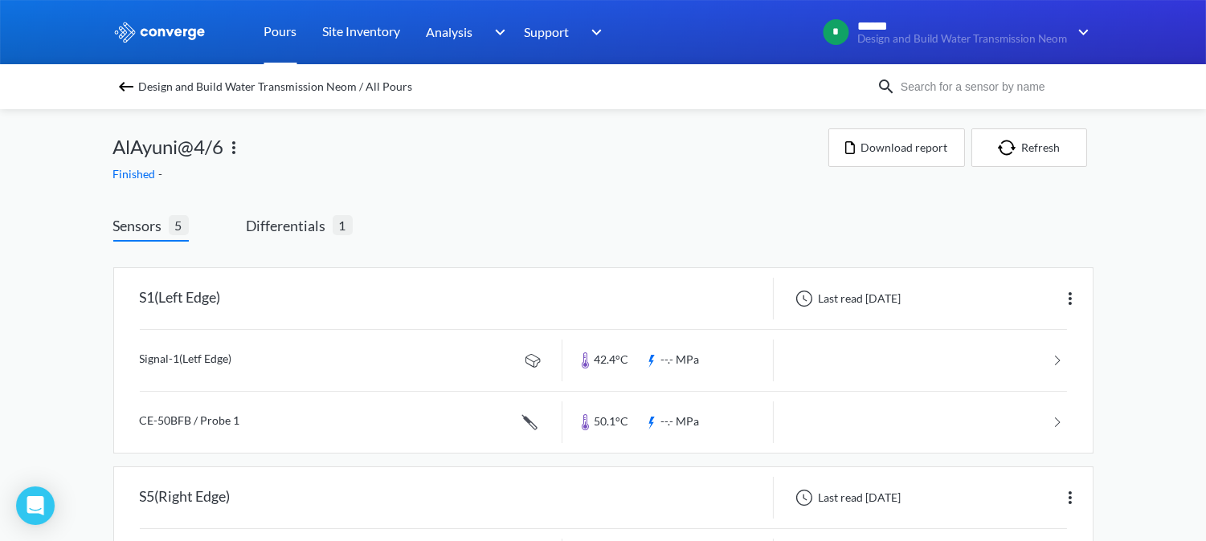
click at [284, 36] on link "Pours" at bounding box center [280, 32] width 33 height 64
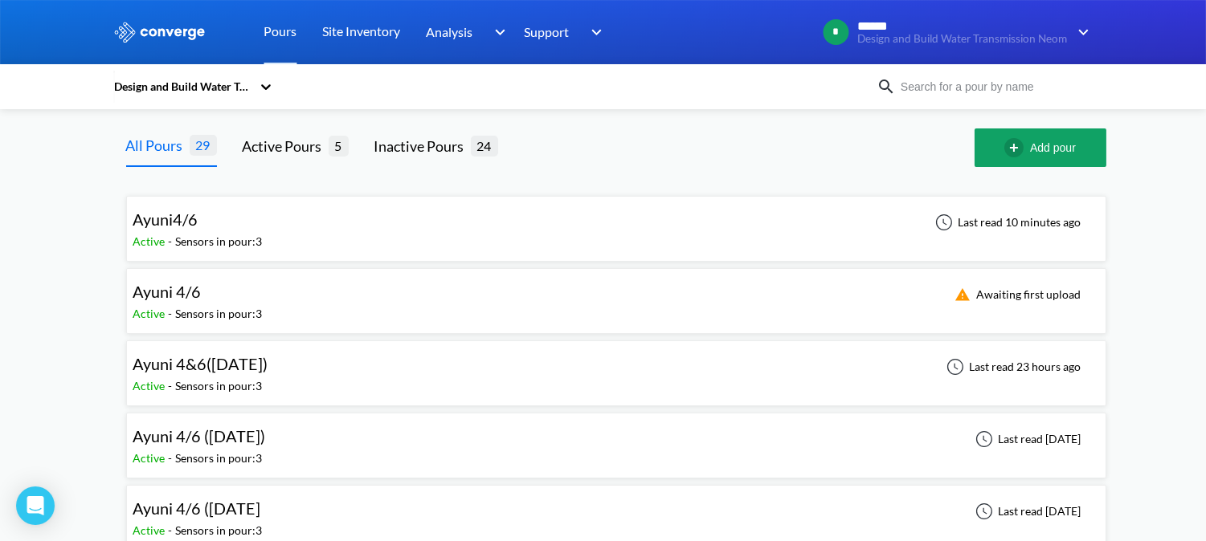
click at [206, 302] on div "Ayuni 4/6" at bounding box center [197, 291] width 129 height 25
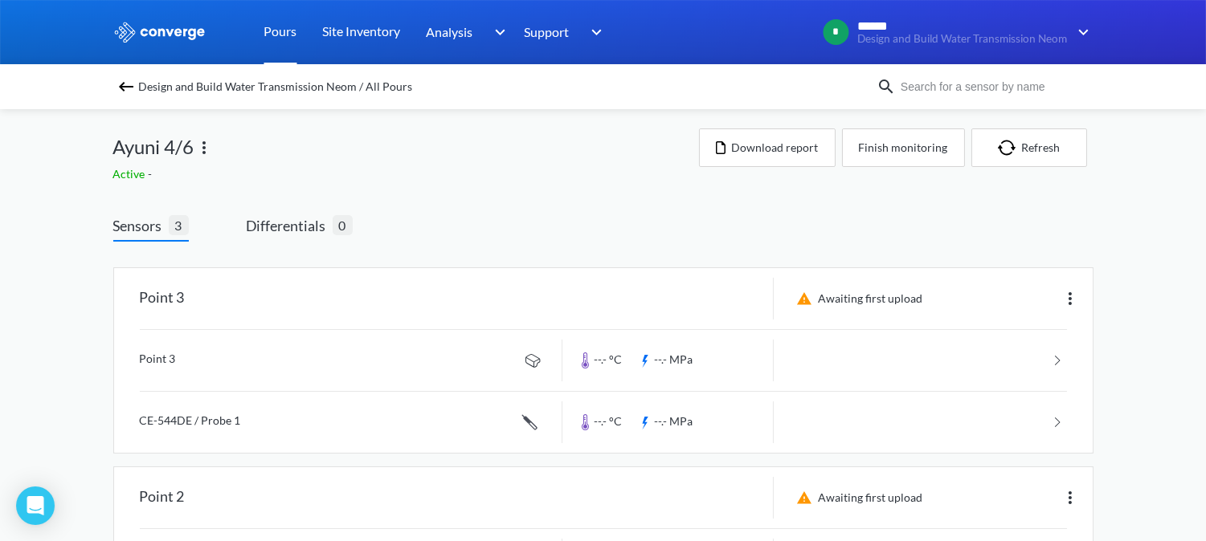
click at [291, 29] on link "Pours" at bounding box center [280, 32] width 33 height 64
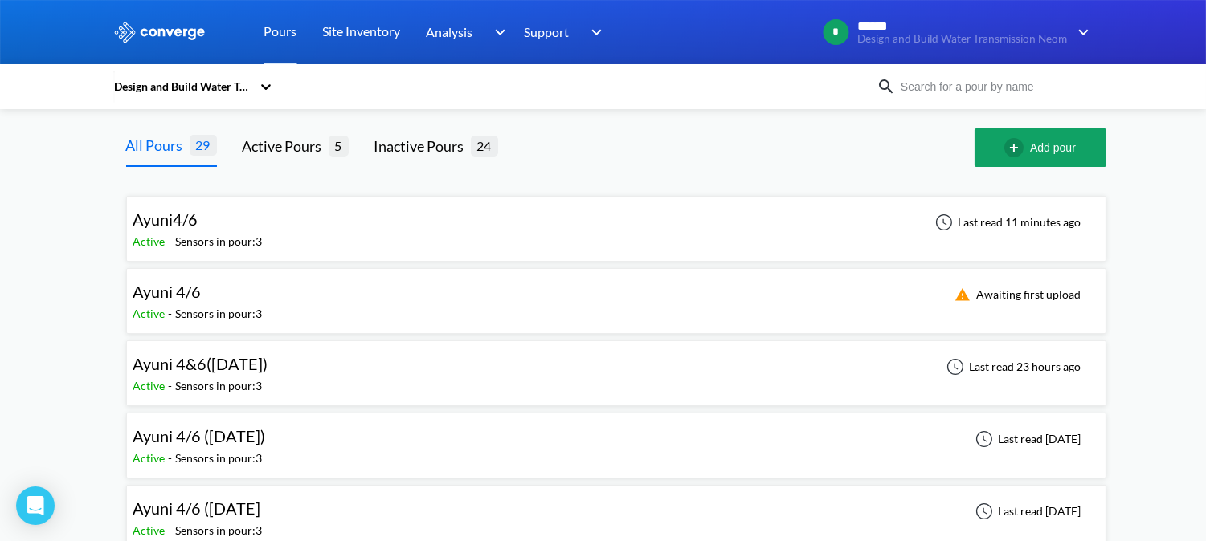
click at [228, 228] on div "Ayuni4/6" at bounding box center [197, 219] width 129 height 25
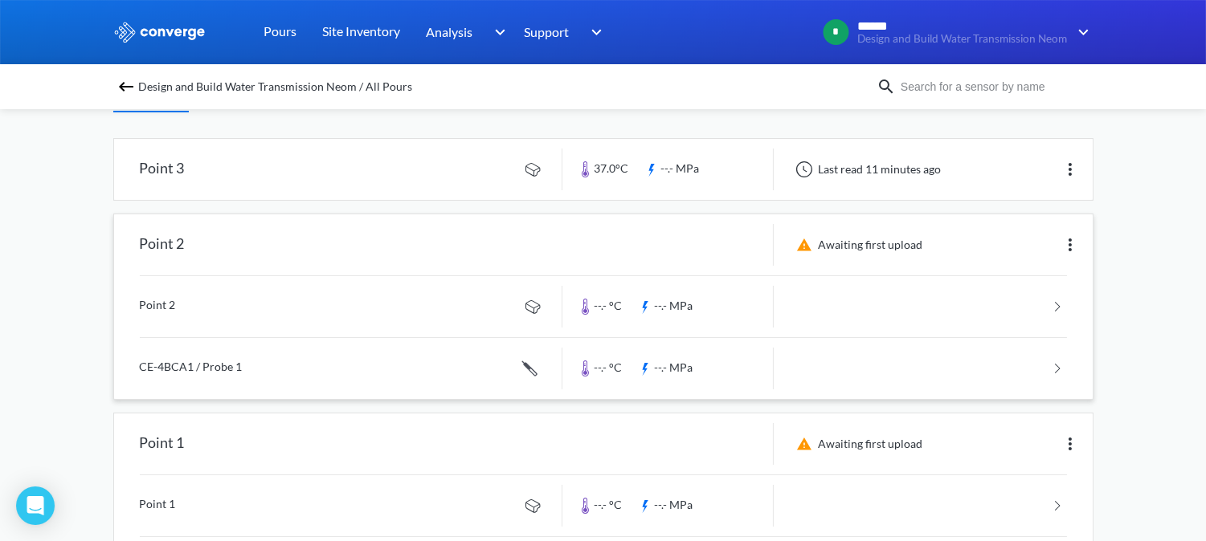
scroll to position [40, 0]
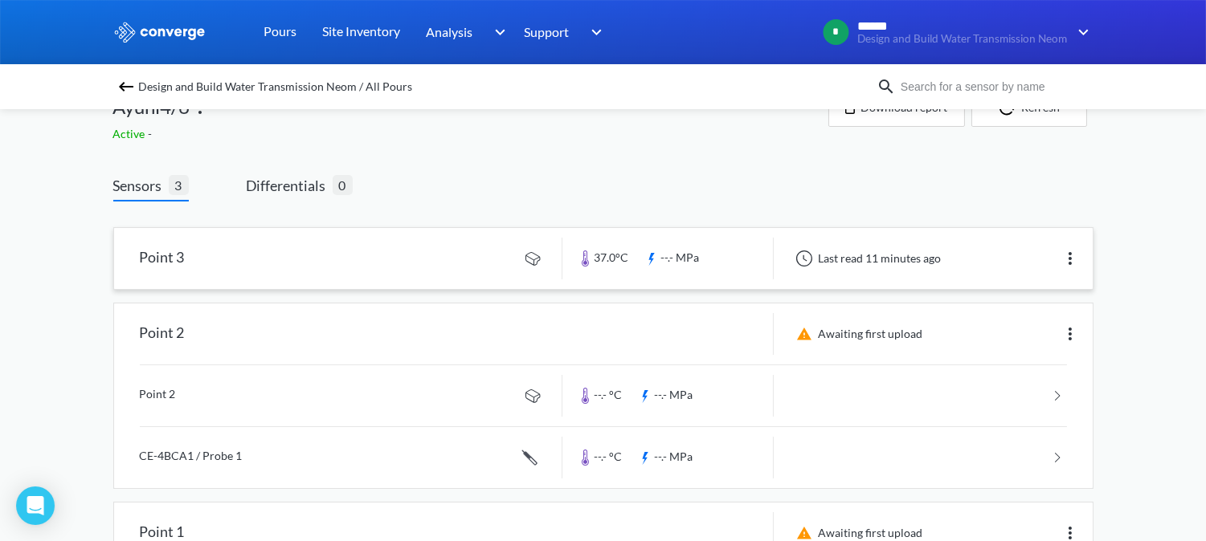
click at [275, 252] on link at bounding box center [603, 258] width 978 height 61
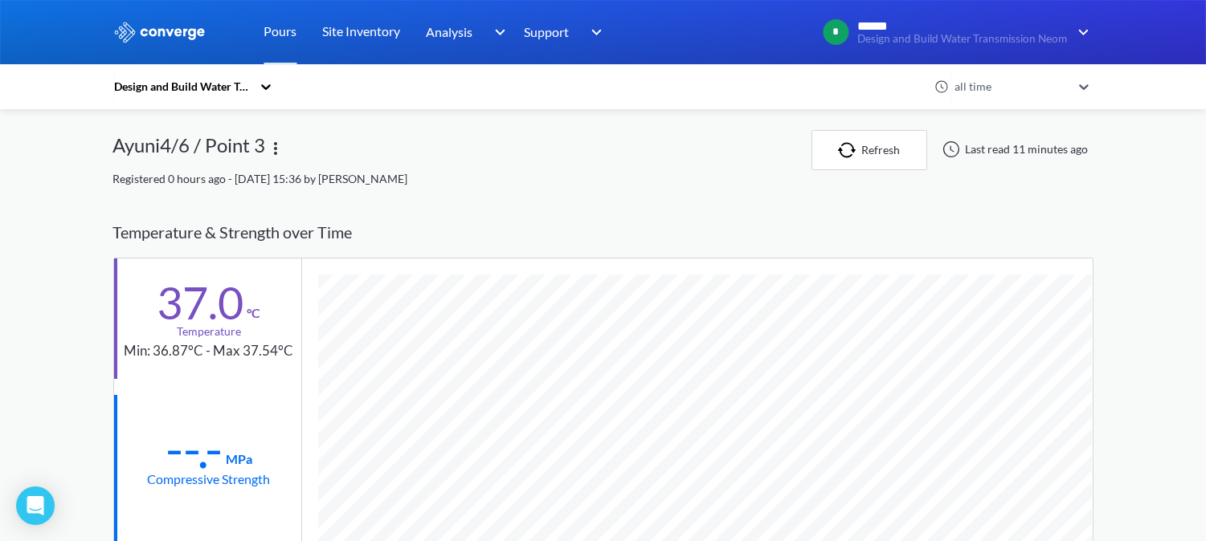
scroll to position [849, 980]
click at [292, 26] on link "Pours" at bounding box center [280, 32] width 33 height 64
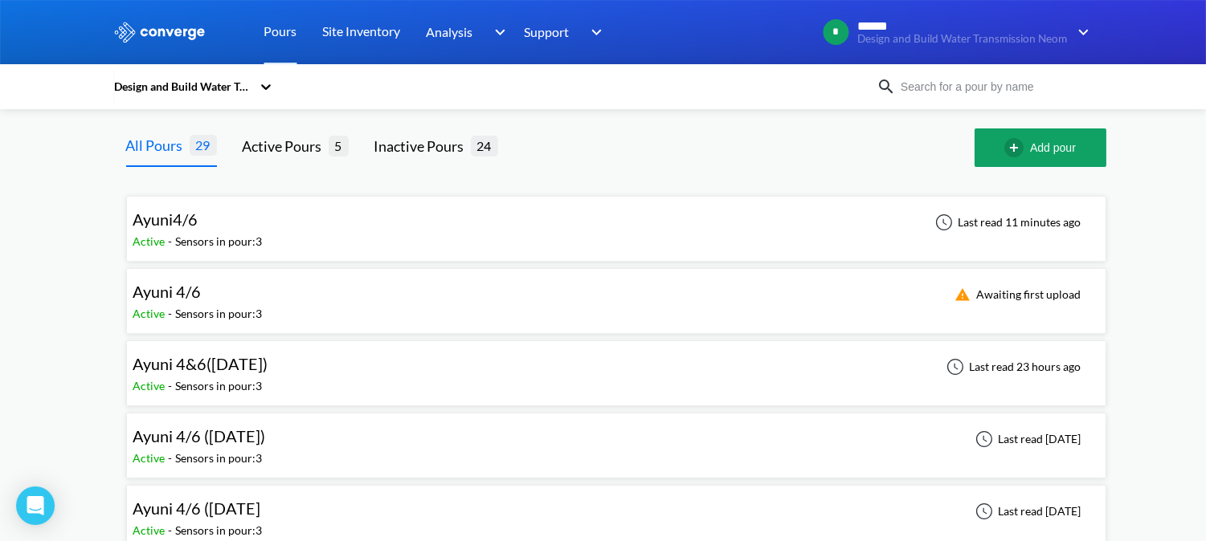
click at [218, 242] on div "Sensors in pour: 3" at bounding box center [219, 242] width 87 height 18
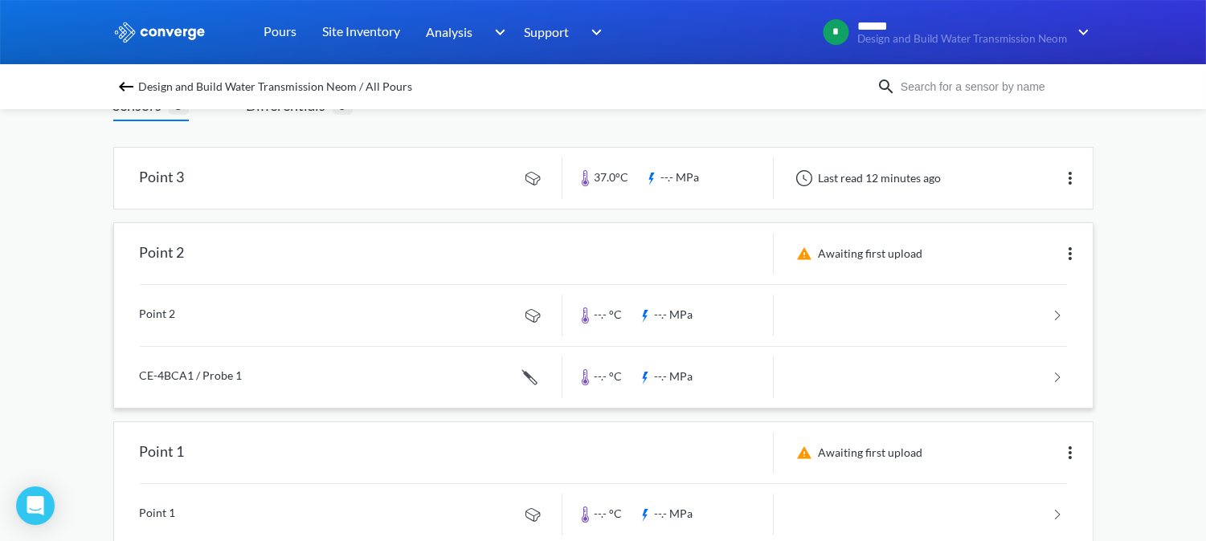
scroll to position [89, 0]
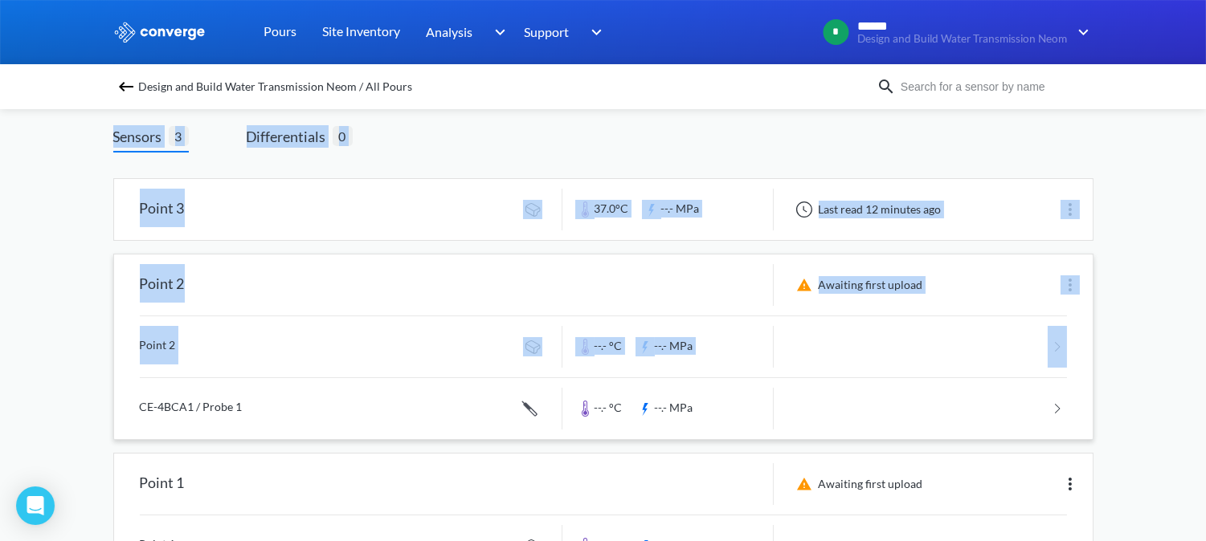
drag, startPoint x: 22, startPoint y: 111, endPoint x: 359, endPoint y: 380, distance: 431.5
click at [359, 380] on div "MENU Design and Build Water Transmission Neom Pours Site Inventory Analysis BIM…" at bounding box center [603, 291] width 1206 height 761
click at [41, 173] on div "MENU Design and Build Water Transmission Neom Pours Site Inventory Analysis BIM…" at bounding box center [603, 291] width 1206 height 761
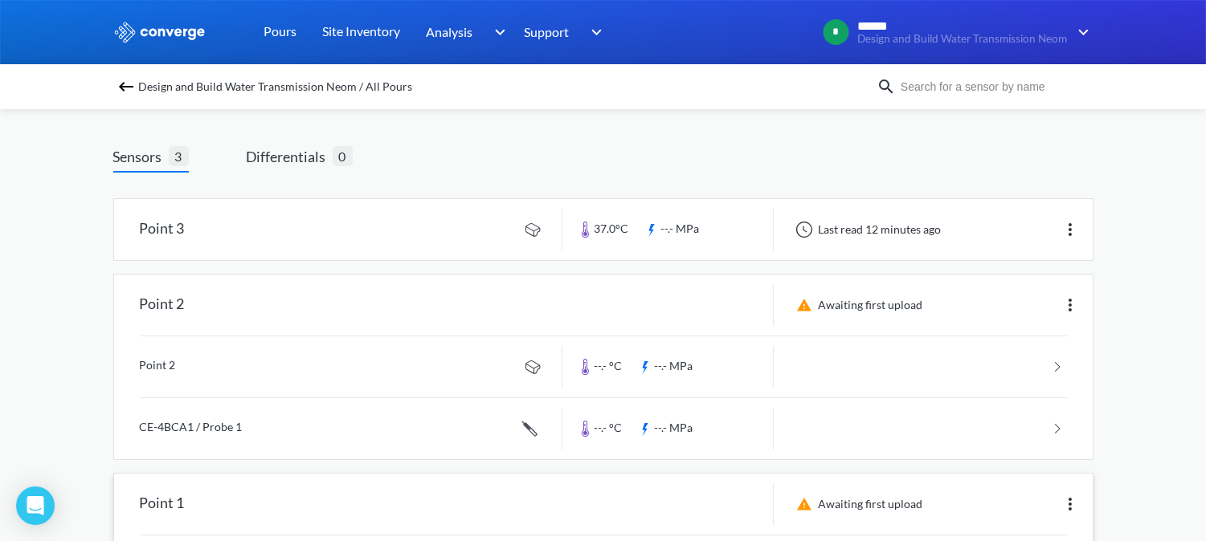
scroll to position [40, 0]
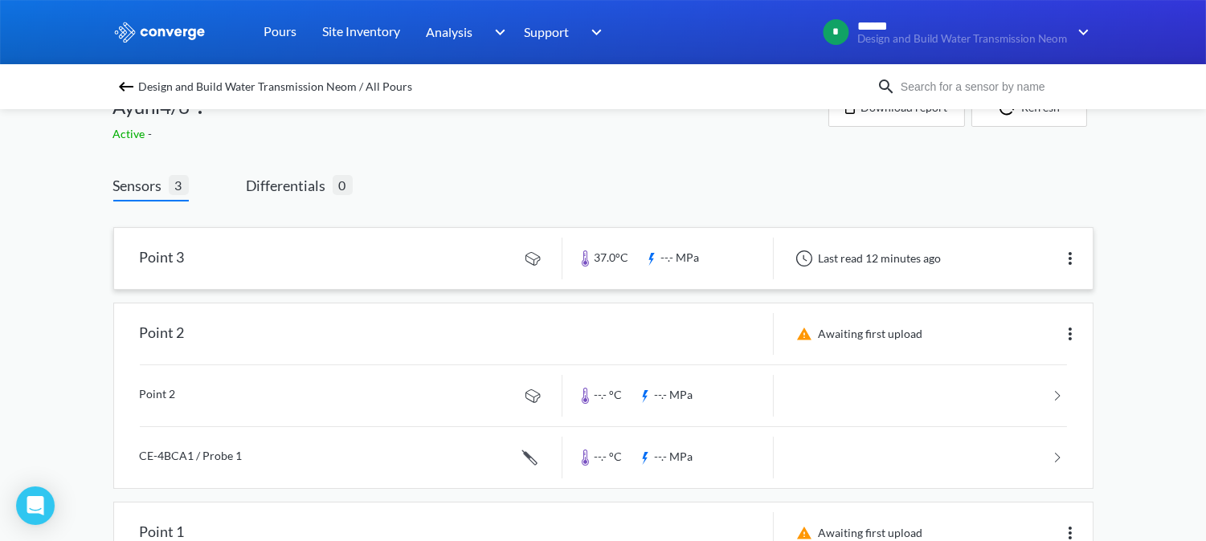
click at [1069, 263] on img at bounding box center [1069, 258] width 19 height 19
click at [1022, 263] on div "Edit" at bounding box center [1028, 258] width 103 height 31
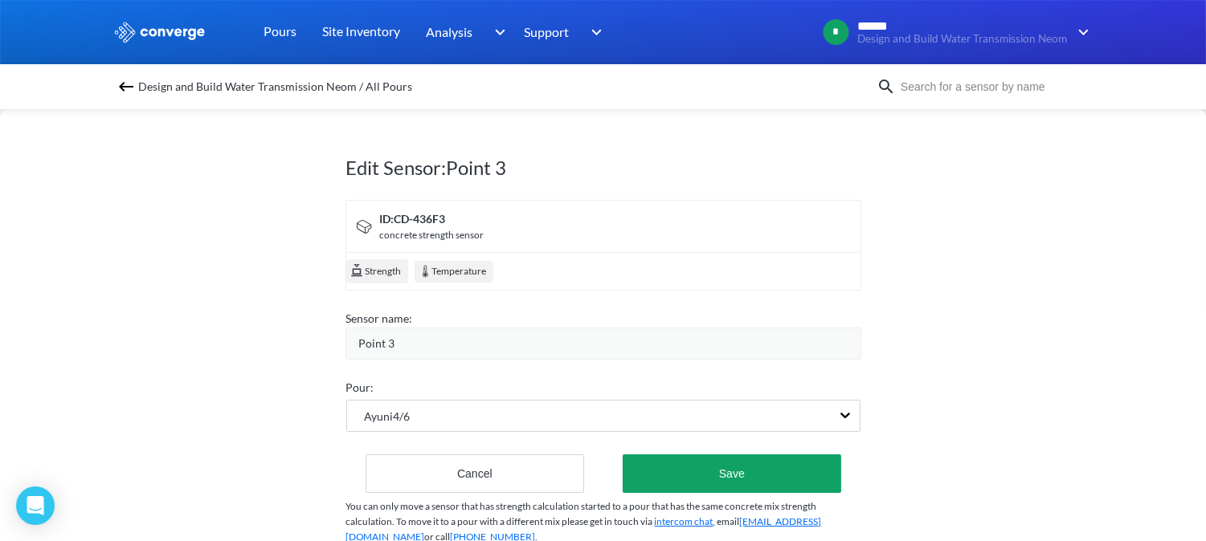
scroll to position [50, 0]
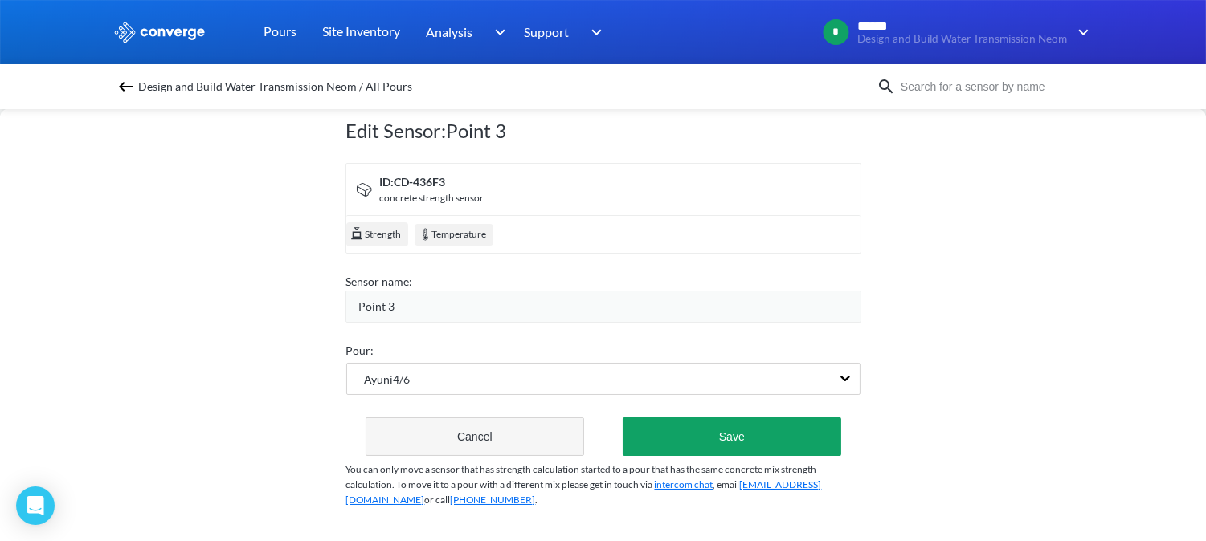
click at [492, 422] on button "Cancel" at bounding box center [474, 437] width 219 height 39
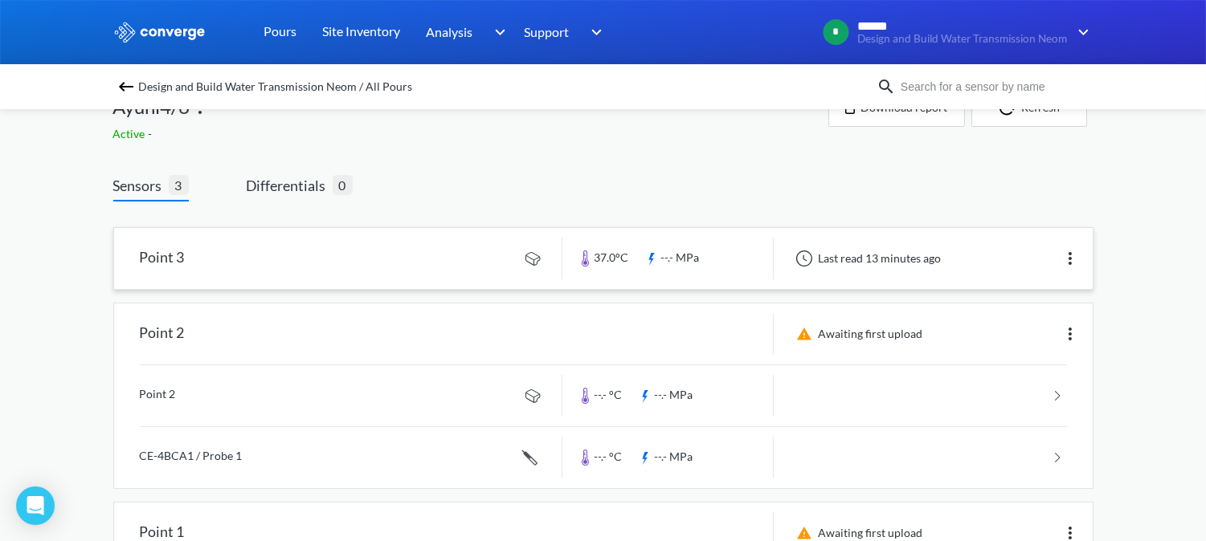
click at [1064, 257] on img at bounding box center [1069, 258] width 19 height 19
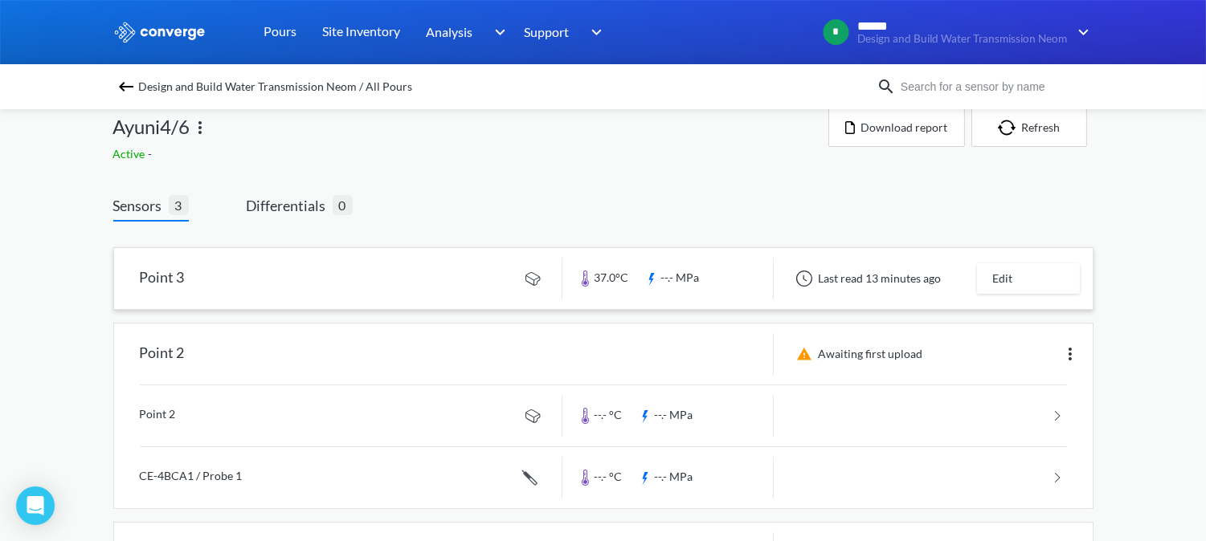
scroll to position [0, 0]
